Goal: Task Accomplishment & Management: Use online tool/utility

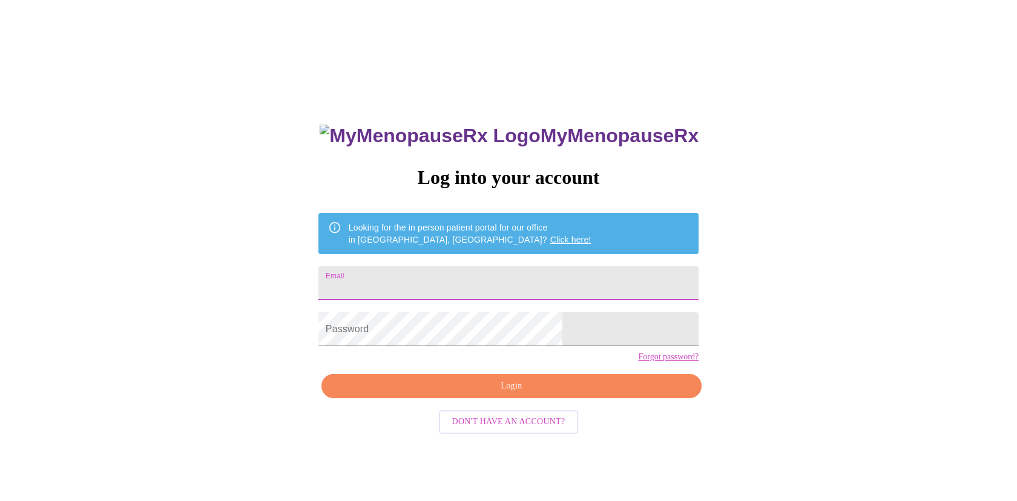
click at [516, 283] on input "Email" at bounding box center [508, 283] width 380 height 34
type input "[PERSON_NAME][EMAIL_ADDRESS][DOMAIN_NAME]"
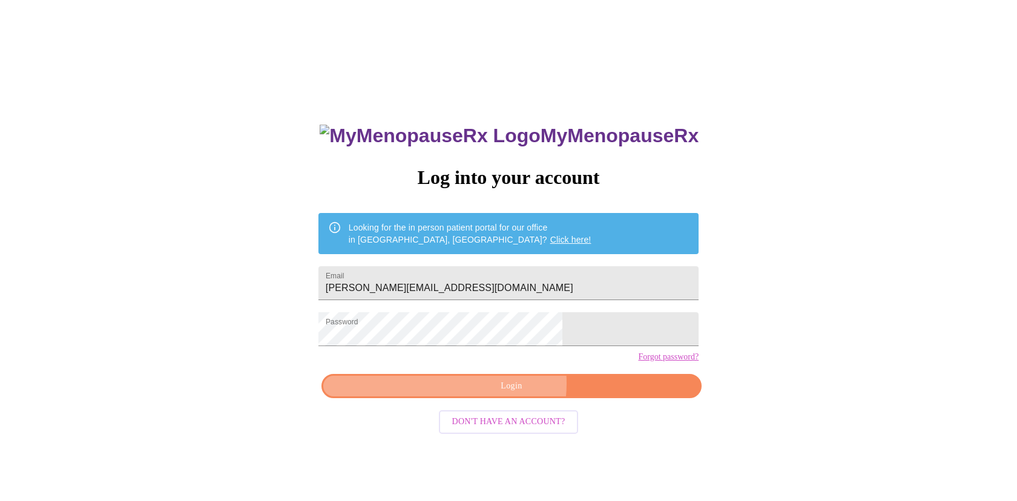
click at [507, 394] on span "Login" at bounding box center [511, 386] width 352 height 15
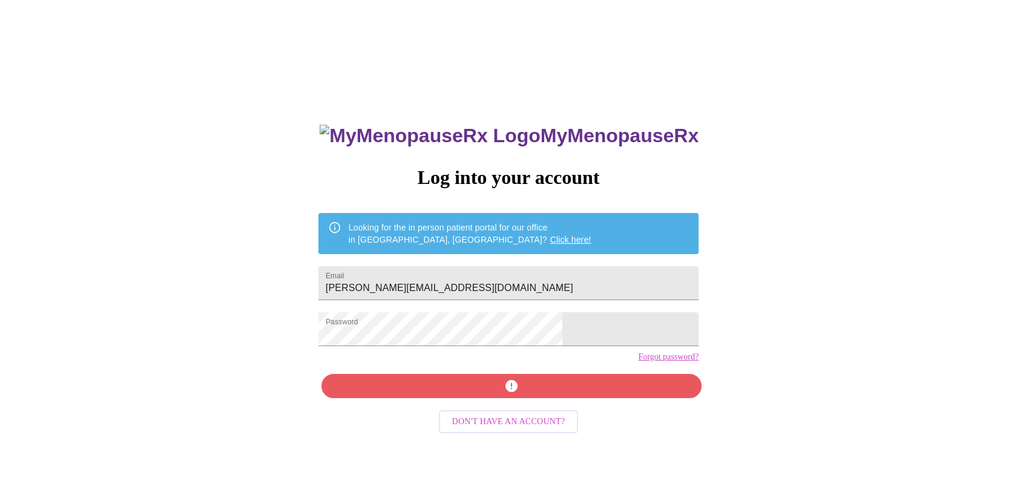
click at [543, 415] on div "MyMenopauseRx Log into your account Looking for the in person patient portal fo…" at bounding box center [508, 355] width 404 height 501
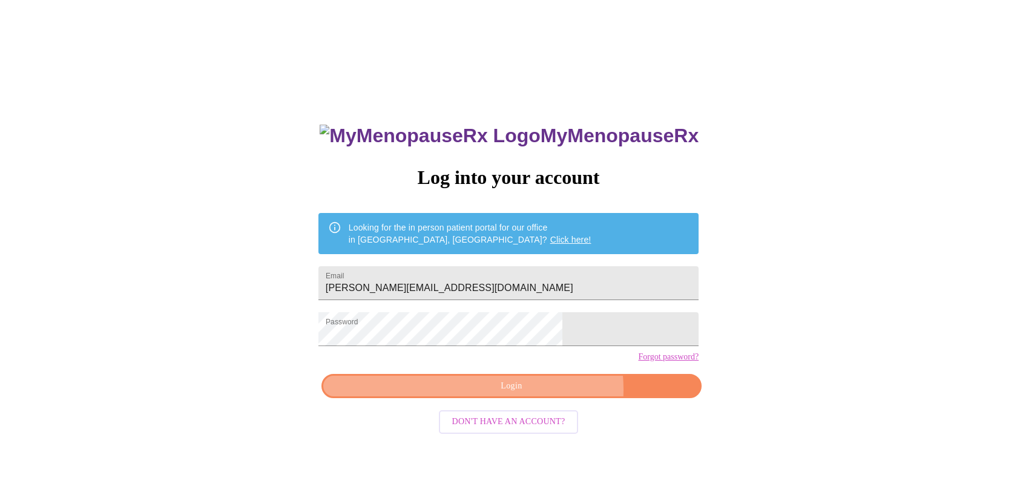
click at [540, 394] on span "Login" at bounding box center [511, 386] width 352 height 15
click at [470, 394] on span "Login" at bounding box center [511, 386] width 352 height 15
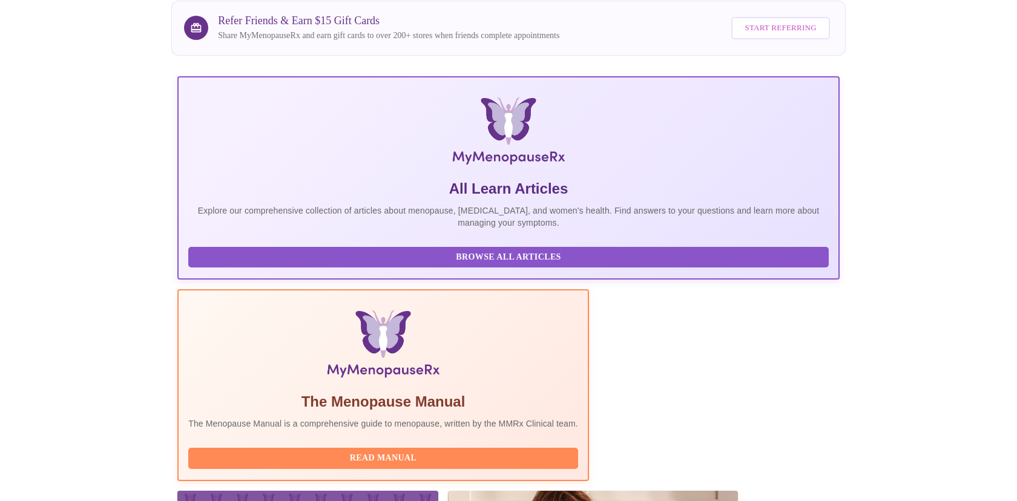
scroll to position [161, 0]
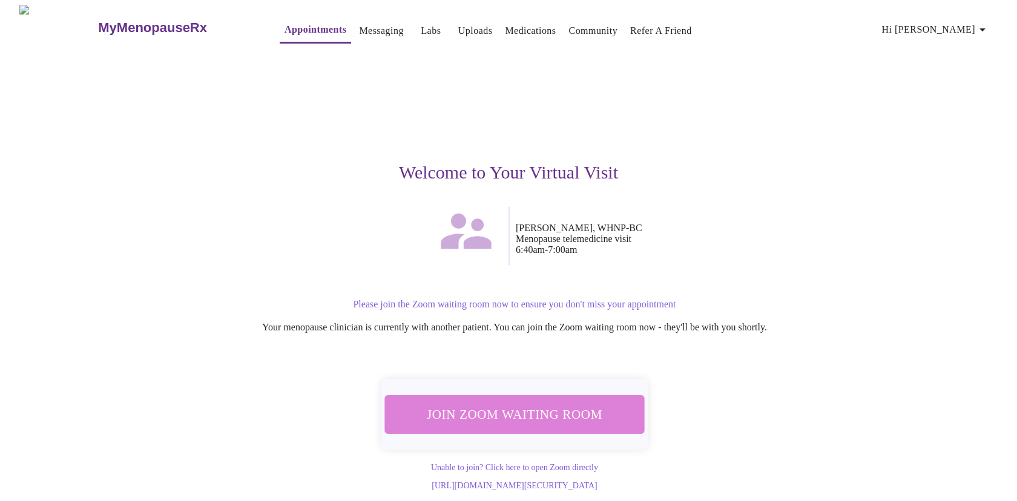
click at [561, 413] on span "Join Zoom Waiting Room" at bounding box center [515, 414] width 228 height 22
click at [501, 412] on span "Join Zoom Waiting Room" at bounding box center [515, 414] width 228 height 22
click at [511, 412] on span "Join Zoom Waiting Room" at bounding box center [515, 414] width 238 height 24
